Goal: Task Accomplishment & Management: Use online tool/utility

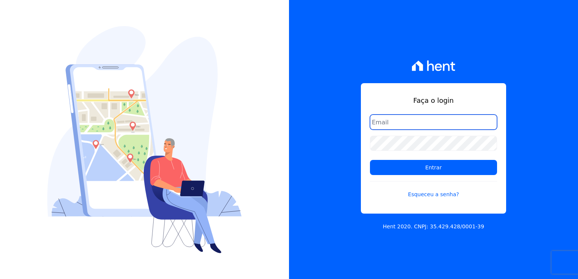
click at [396, 119] on input "email" at bounding box center [433, 122] width 127 height 15
type input "thayna@graalengenharia.com.br"
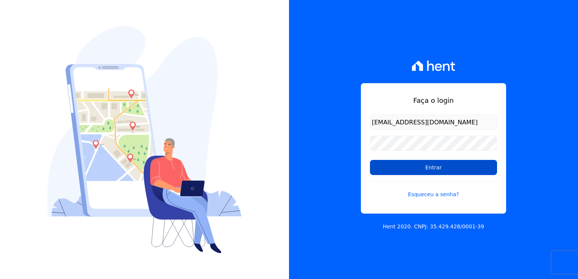
click at [419, 175] on input "Entrar" at bounding box center [433, 167] width 127 height 15
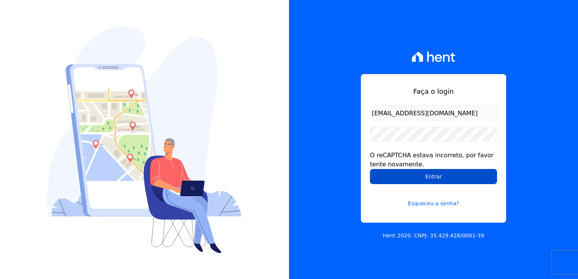
click at [425, 183] on input "Entrar" at bounding box center [433, 176] width 127 height 15
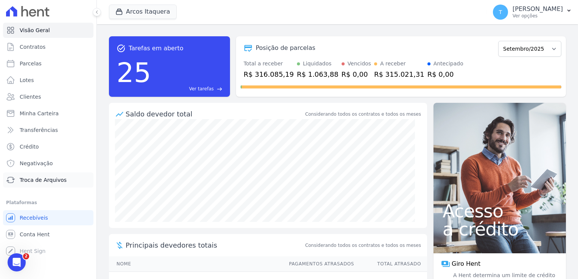
click at [54, 182] on span "Troca de Arquivos" at bounding box center [43, 180] width 47 height 8
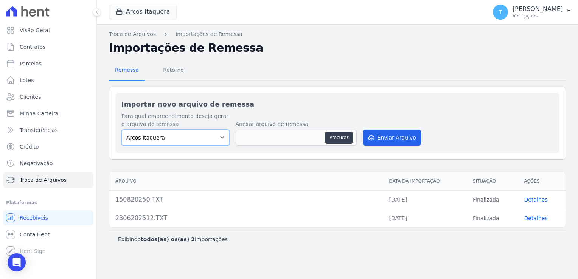
click at [213, 135] on select "Arcos Itaquera" at bounding box center [175, 138] width 108 height 16
click at [214, 137] on select "Arcos Itaquera" at bounding box center [175, 138] width 108 height 16
click at [132, 13] on button "Arcos Itaquera" at bounding box center [143, 12] width 68 height 14
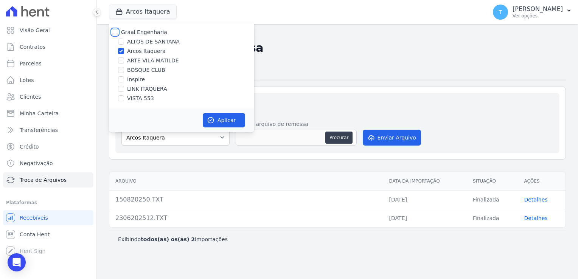
click at [115, 33] on input "Graal Engenharia" at bounding box center [115, 32] width 6 height 6
checkbox input "true"
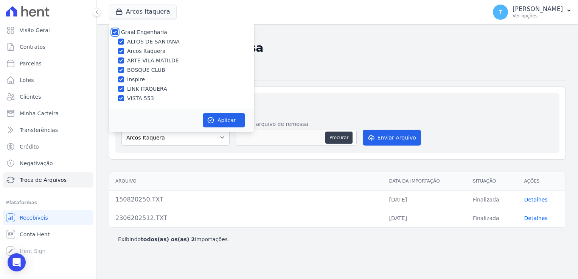
checkbox input "true"
click at [221, 124] on button "Aplicar" at bounding box center [224, 120] width 42 height 14
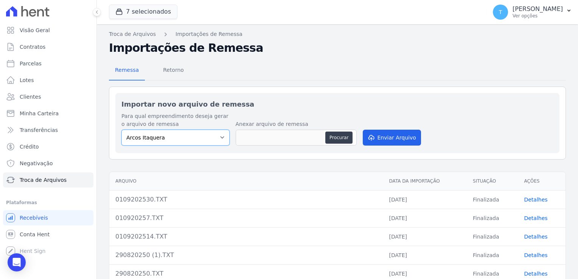
click at [212, 140] on select "Arcos Itaquera ALTOS DE SANTANA Inspire BOSQUE CLUB ARTE VILA MATILDE VISTA 553…" at bounding box center [175, 138] width 108 height 16
select select "d58a895b-122e-4f60-b248-6168def9ff2e"
click at [121, 130] on select "Arcos Itaquera ALTOS DE SANTANA Inspire BOSQUE CLUB ARTE VILA MATILDE VISTA 553…" at bounding box center [175, 138] width 108 height 16
click at [336, 137] on button "Procurar" at bounding box center [338, 138] width 27 height 12
type input "0209202521.TXT"
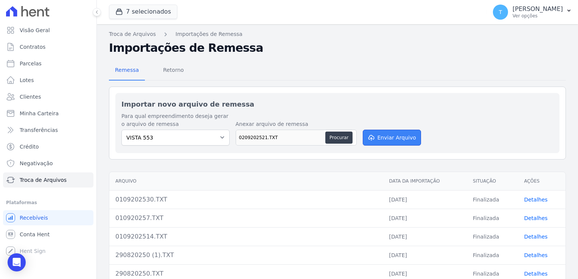
click at [395, 138] on button "Enviar Arquivo" at bounding box center [392, 138] width 58 height 16
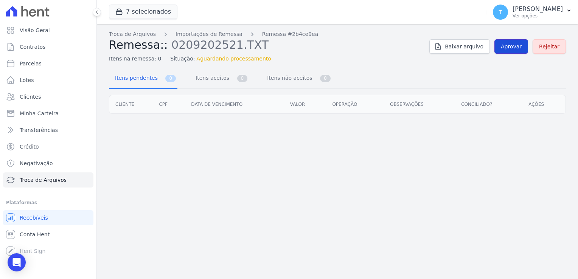
click at [512, 51] on link "Aprovar" at bounding box center [511, 46] width 34 height 14
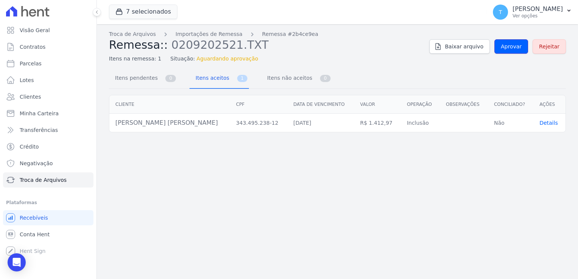
click at [512, 51] on link "Aprovar" at bounding box center [511, 46] width 34 height 14
click at [46, 64] on link "Parcelas" at bounding box center [48, 63] width 90 height 15
select select
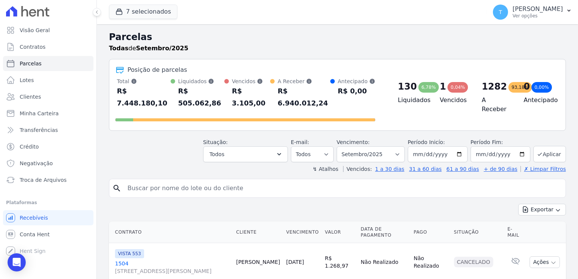
click at [141, 181] on input "search" at bounding box center [343, 188] width 440 height 15
paste input "Ana Paula Tomaz Alves"
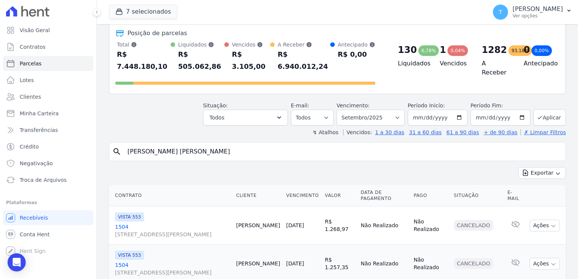
scroll to position [38, 0]
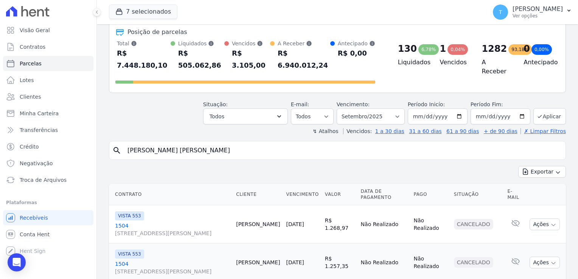
type input "Ana Paula Tomaz Alves"
select select
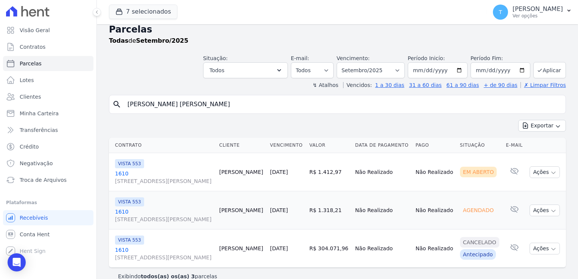
scroll to position [18, 0]
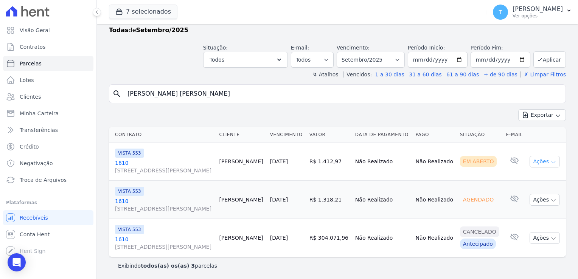
click at [550, 163] on icon "button" at bounding box center [553, 162] width 6 height 6
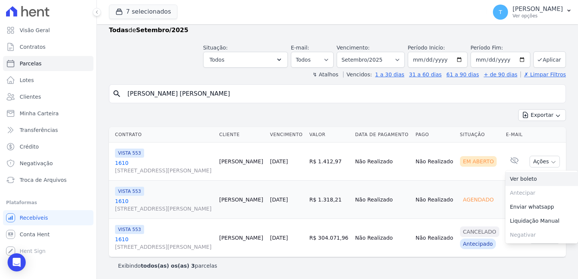
click at [511, 182] on link "Ver boleto" at bounding box center [541, 179] width 73 height 14
click at [117, 11] on icon "button" at bounding box center [119, 12] width 8 height 8
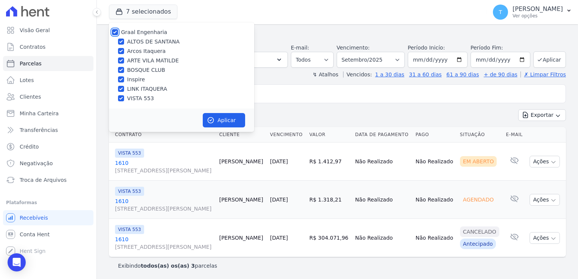
click at [115, 32] on input "Graal Engenharia" at bounding box center [115, 32] width 6 height 6
checkbox input "false"
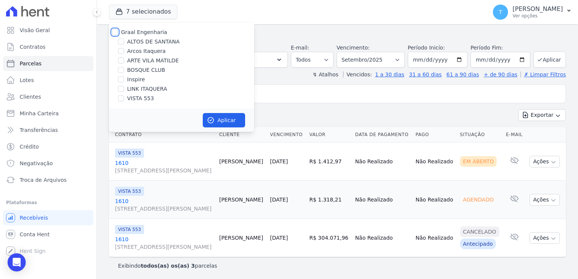
checkbox input "false"
click at [124, 91] on input "LINK ITAQUERA" at bounding box center [121, 89] width 6 height 6
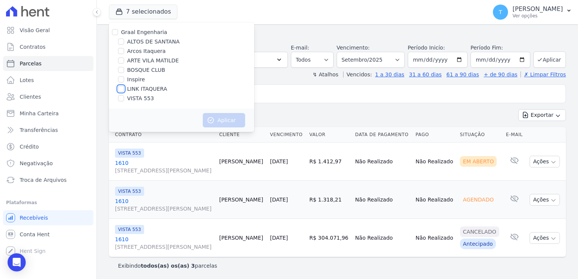
checkbox input "true"
click at [230, 124] on button "Aplicar" at bounding box center [224, 120] width 42 height 14
select select
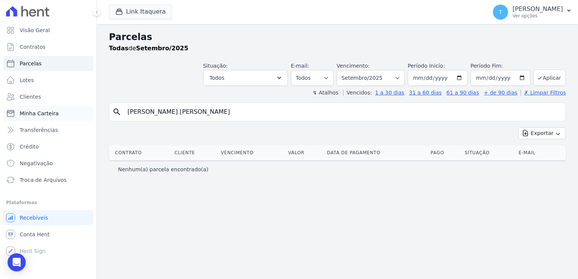
click at [50, 119] on link "Minha Carteira" at bounding box center [48, 113] width 90 height 15
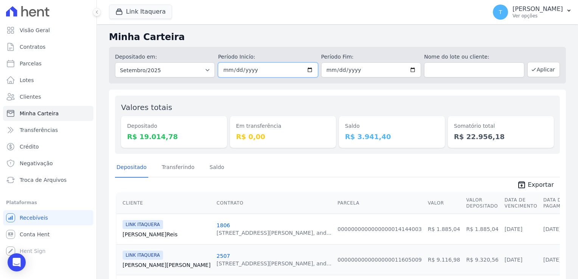
click at [306, 70] on input "2025-09-01" at bounding box center [268, 69] width 100 height 15
click at [407, 71] on input "2025-09-30" at bounding box center [371, 69] width 100 height 15
click at [310, 70] on input "2025-09-29" at bounding box center [268, 69] width 100 height 15
type input "[DATE]"
click at [409, 71] on input "2025-09-30" at bounding box center [371, 69] width 100 height 15
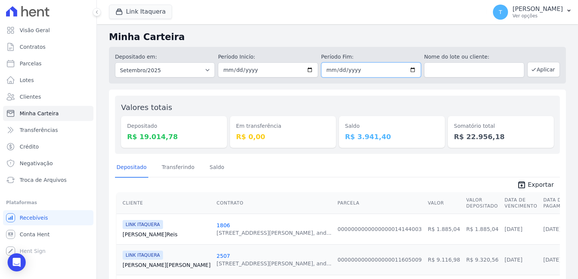
type input "[DATE]"
click at [533, 72] on button "Aplicar" at bounding box center [543, 69] width 33 height 15
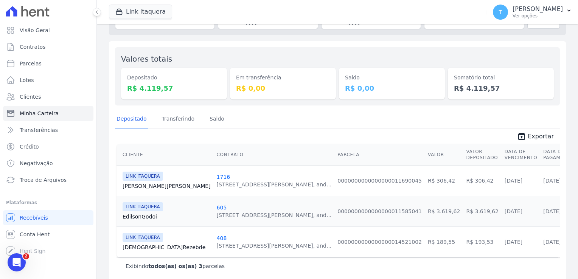
scroll to position [56, 0]
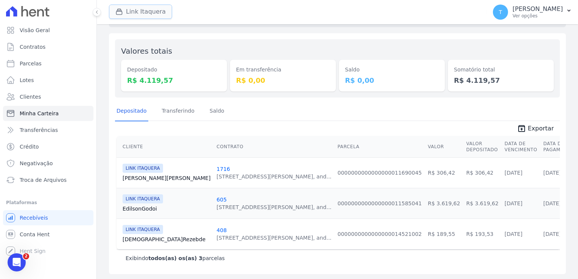
click at [140, 16] on button "Link Itaquera" at bounding box center [140, 12] width 63 height 14
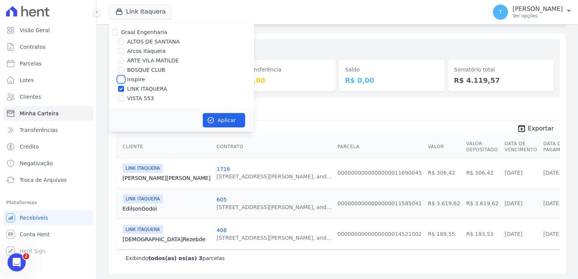
click at [120, 79] on input "Inspire" at bounding box center [121, 79] width 6 height 6
checkbox input "true"
click at [119, 89] on input "LINK ITAQUERA" at bounding box center [121, 89] width 6 height 6
checkbox input "false"
click at [222, 121] on button "Aplicar" at bounding box center [224, 120] width 42 height 14
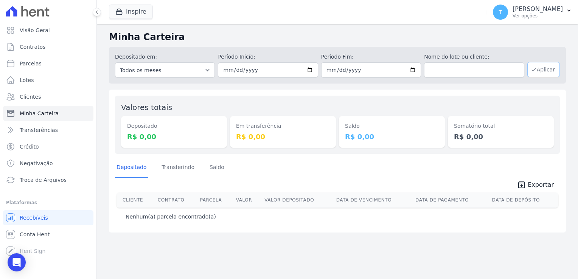
click at [543, 72] on button "Aplicar" at bounding box center [543, 69] width 33 height 15
